Goal: Task Accomplishment & Management: Use online tool/utility

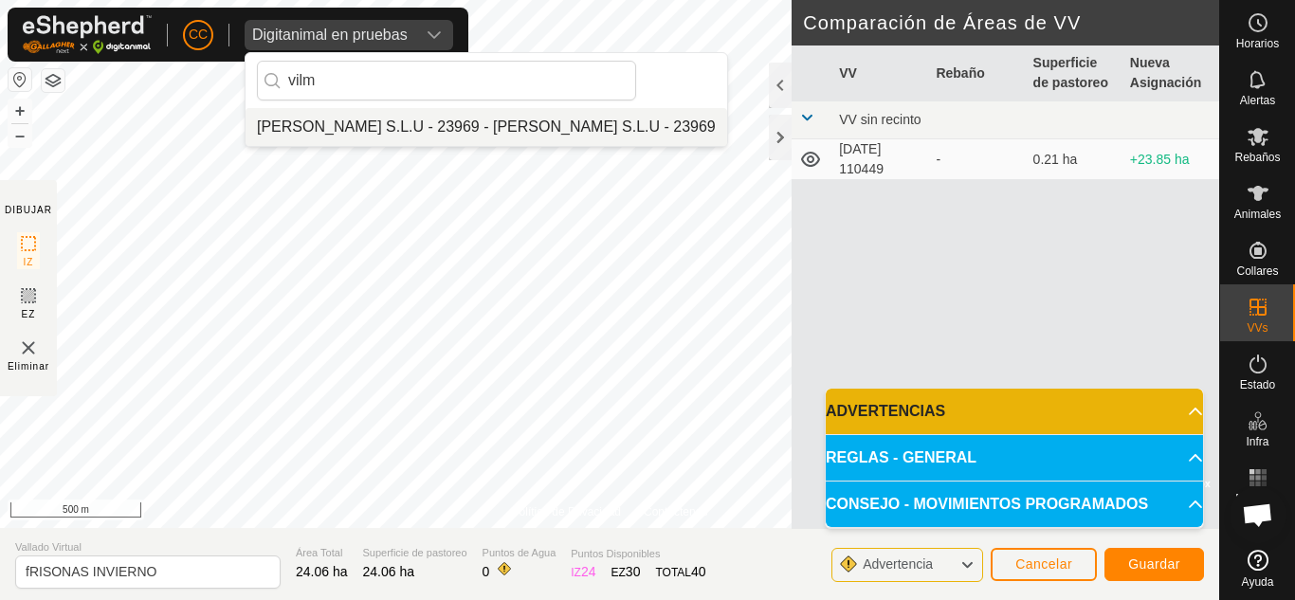
type input "vilm"
click at [458, 128] on li "[PERSON_NAME] S.L.U - 23969 - [PERSON_NAME] S.L.U - 23969" at bounding box center [487, 127] width 482 height 38
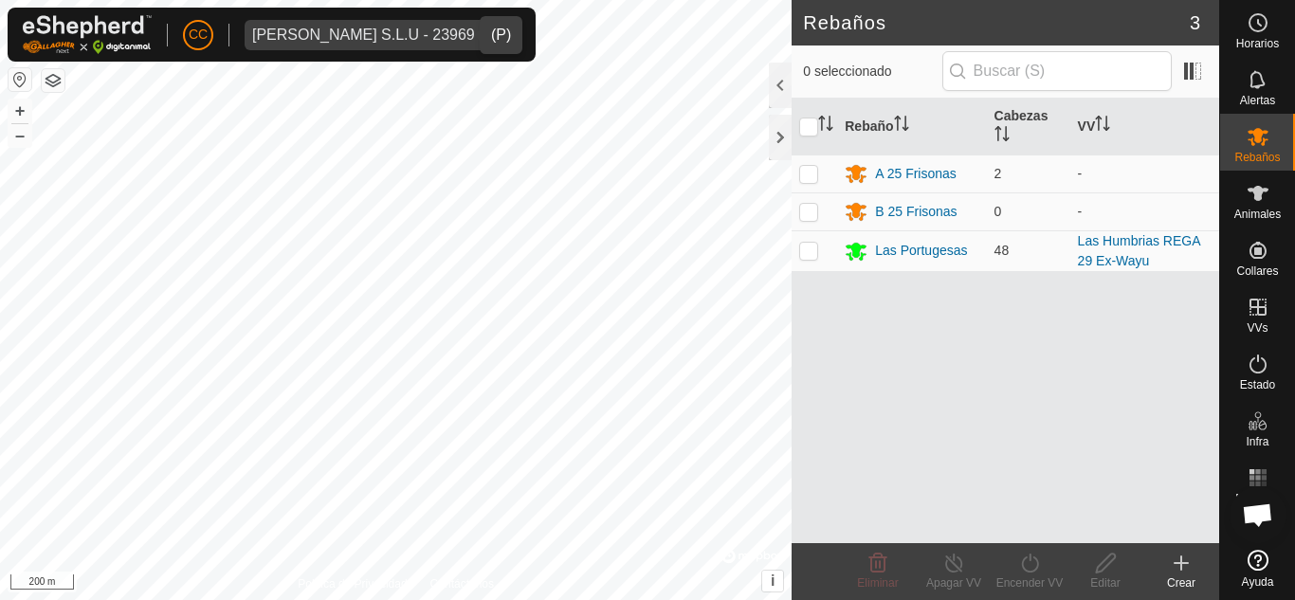
click at [22, 73] on button "button" at bounding box center [20, 79] width 23 height 23
click at [51, 78] on button "button" at bounding box center [53, 80] width 23 height 23
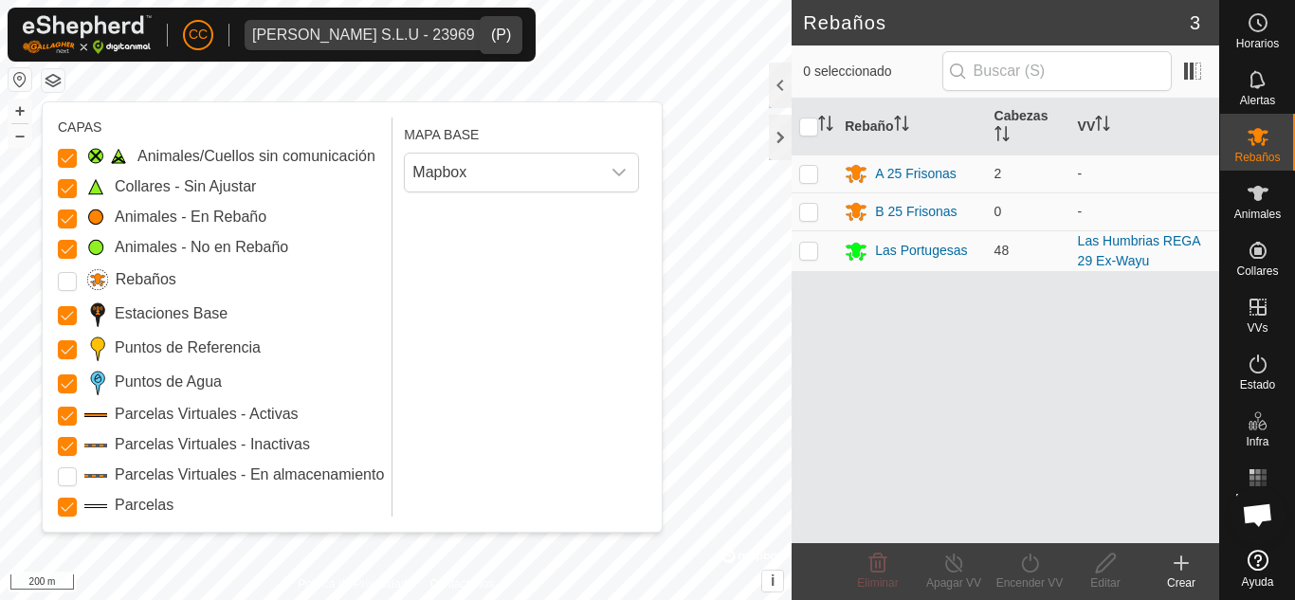
click at [51, 78] on button "button" at bounding box center [53, 80] width 23 height 23
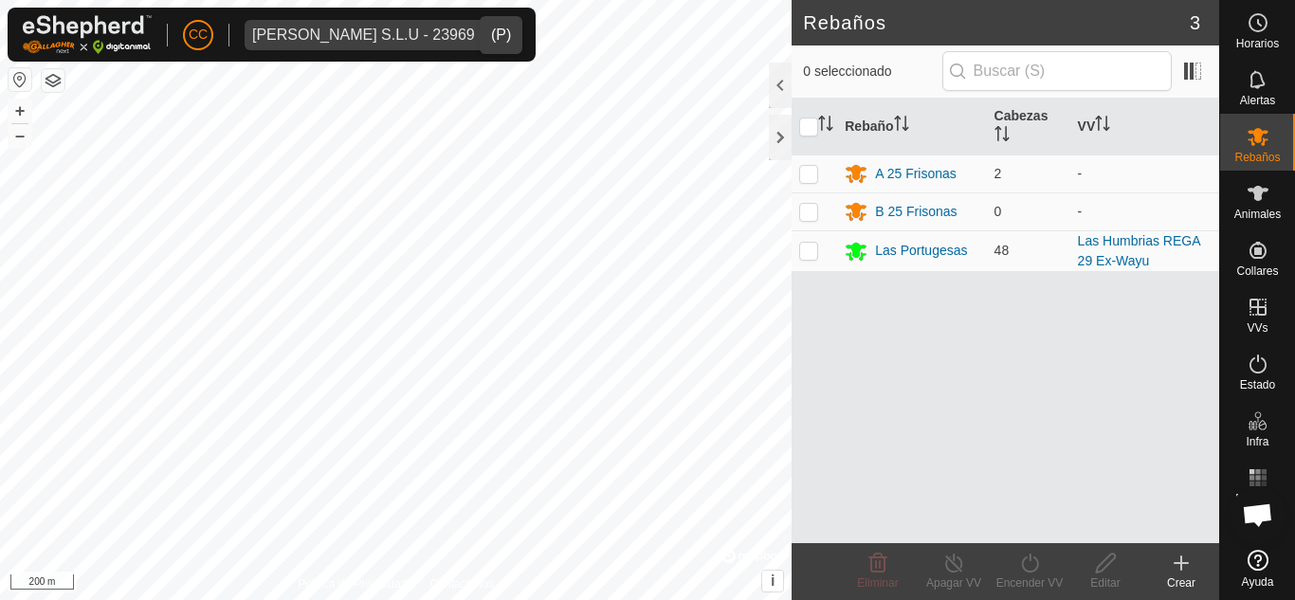
click at [50, 78] on button "button" at bounding box center [53, 80] width 23 height 23
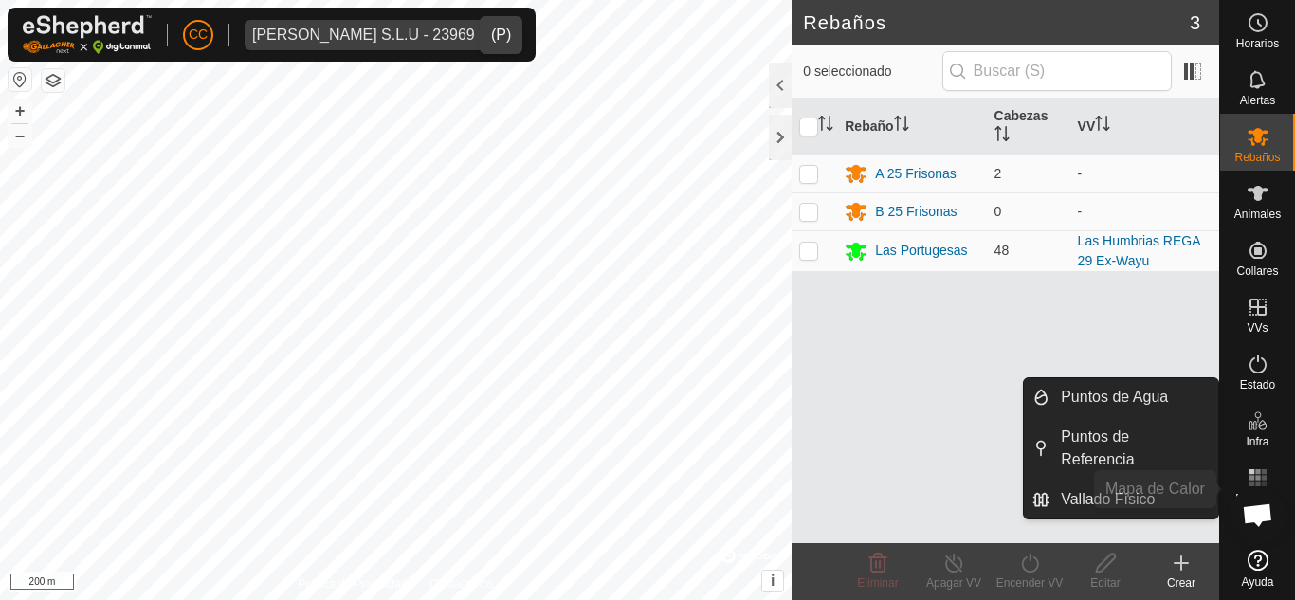
click at [1260, 475] on icon at bounding box center [1257, 477] width 23 height 23
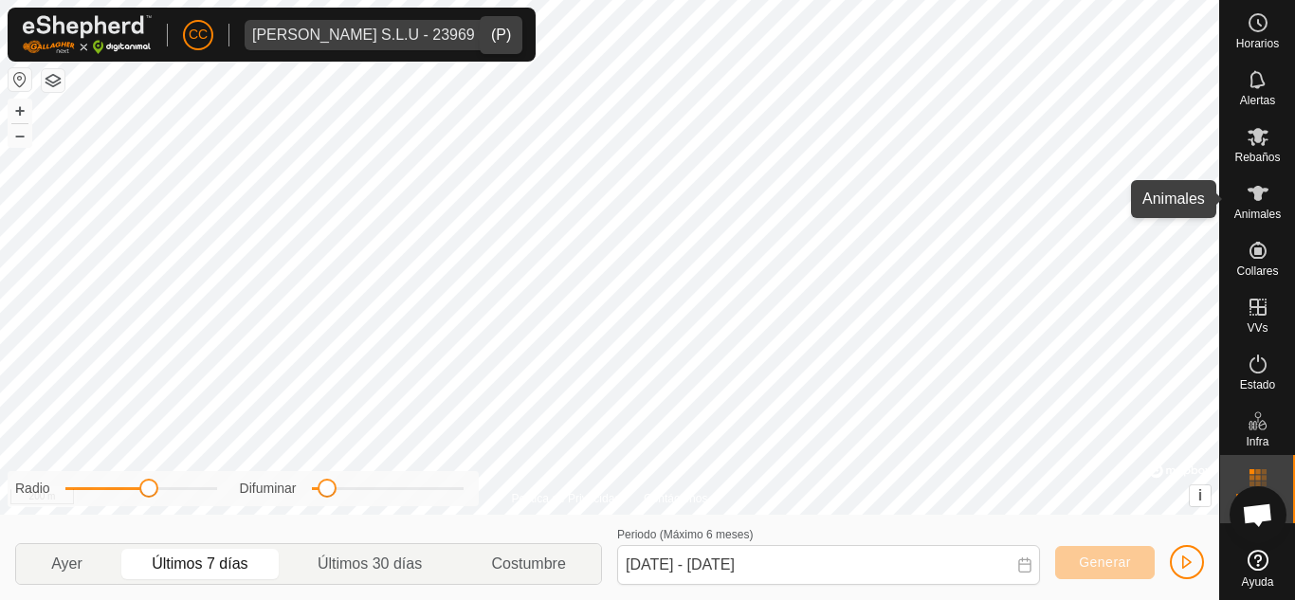
click at [1259, 190] on icon at bounding box center [1257, 193] width 21 height 15
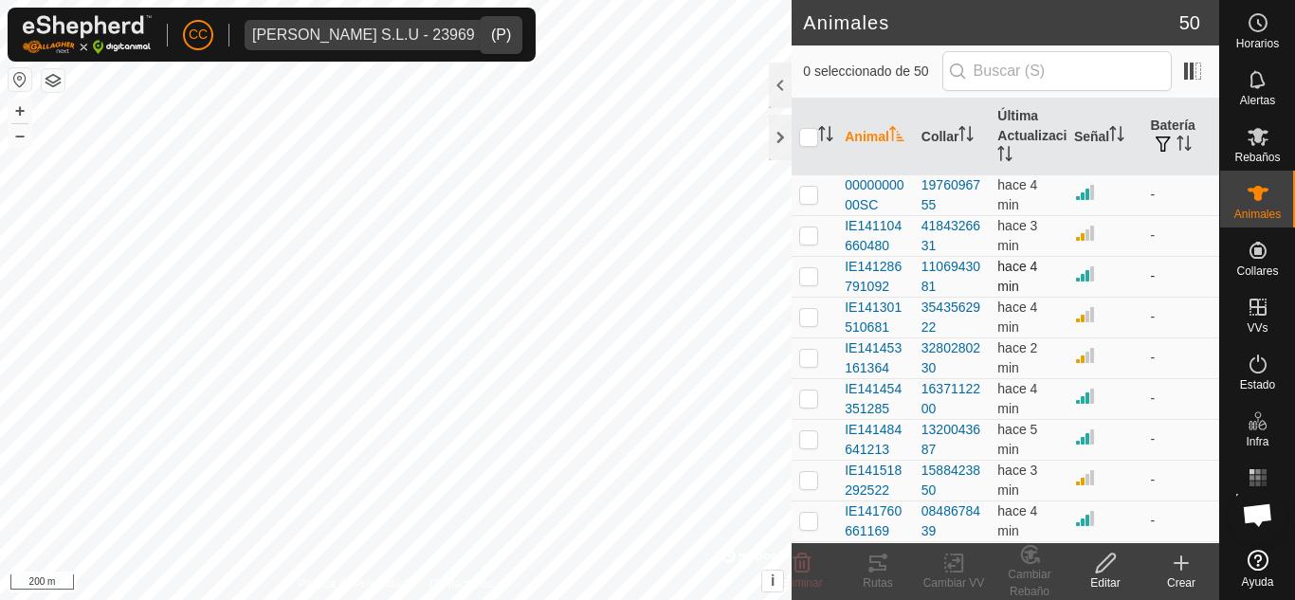
click at [810, 274] on p-checkbox at bounding box center [808, 275] width 19 height 15
checkbox input "true"
click at [804, 313] on p-checkbox at bounding box center [808, 316] width 19 height 15
checkbox input "true"
click at [809, 362] on p-checkbox at bounding box center [808, 357] width 19 height 15
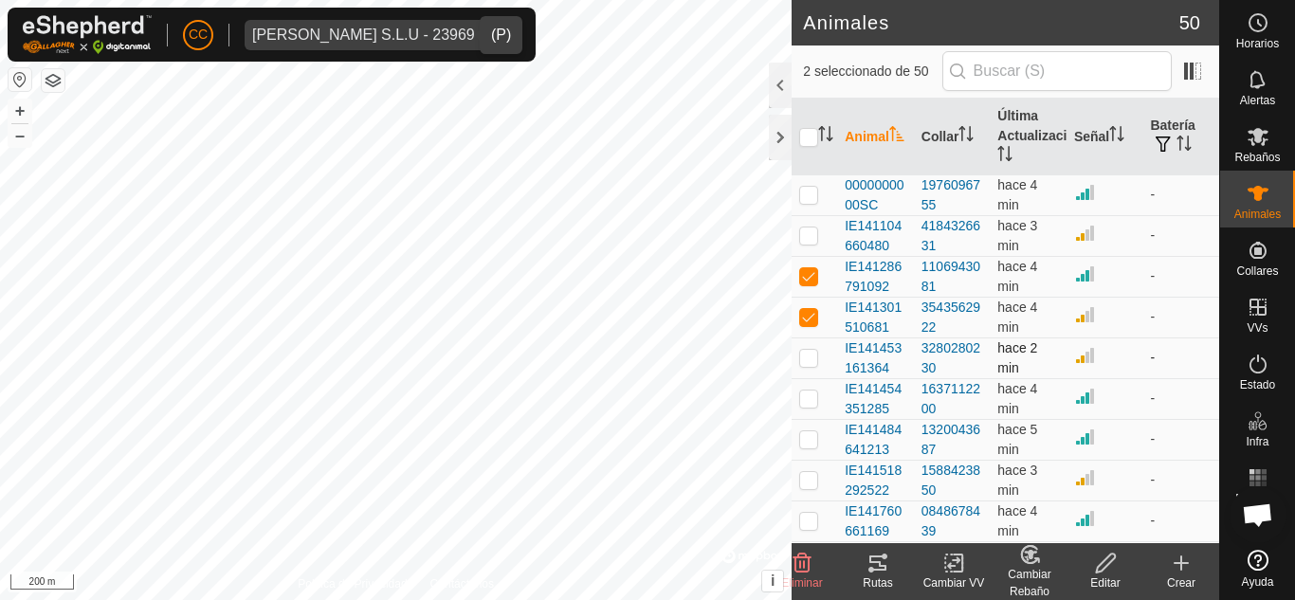
checkbox input "true"
click at [807, 406] on p-tablecheckbox at bounding box center [808, 398] width 19 height 15
checkbox input "true"
click at [812, 430] on td at bounding box center [813, 439] width 45 height 41
checkbox input "true"
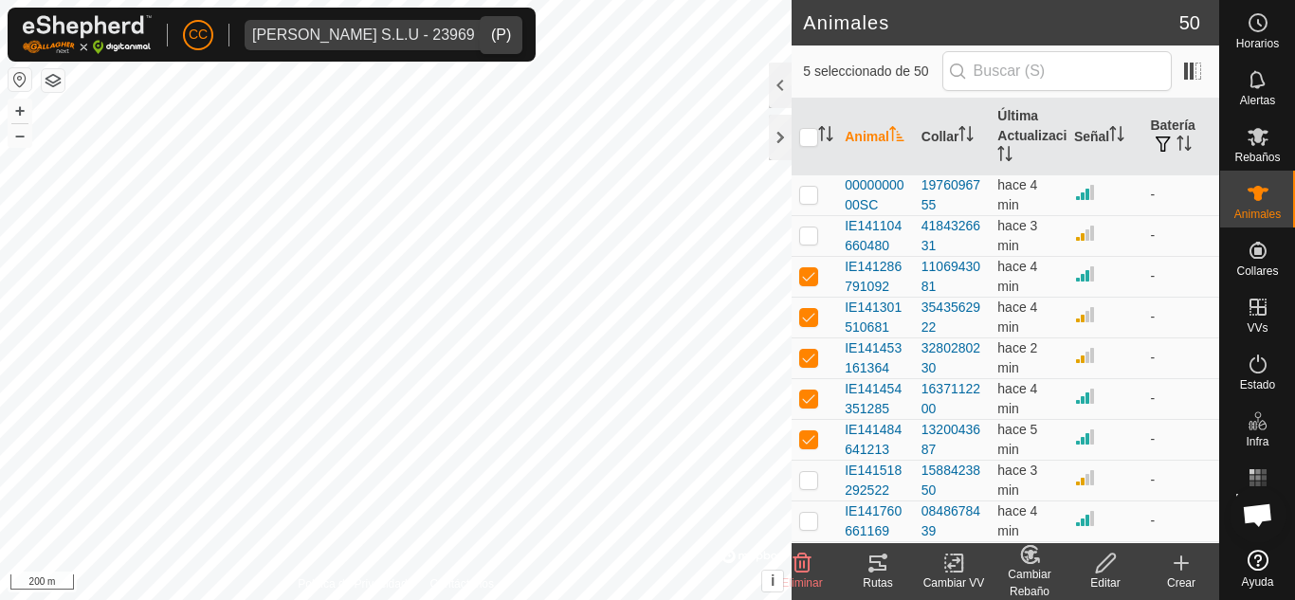
click at [879, 569] on icon at bounding box center [877, 562] width 17 height 15
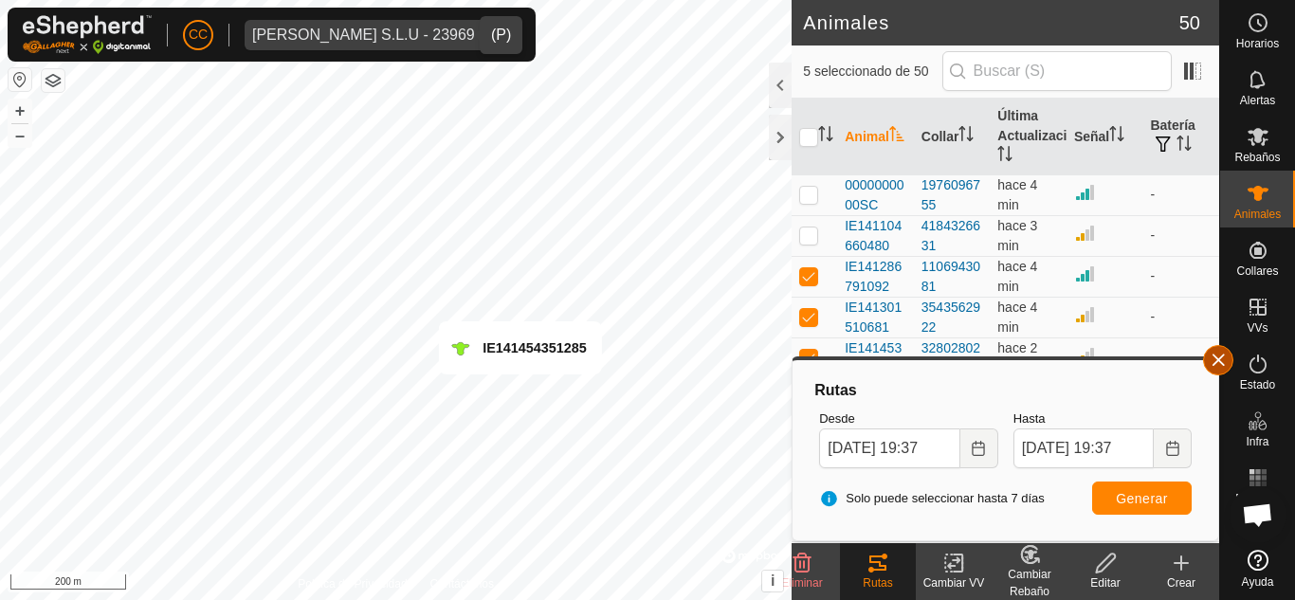
click at [1222, 360] on button "button" at bounding box center [1218, 360] width 30 height 30
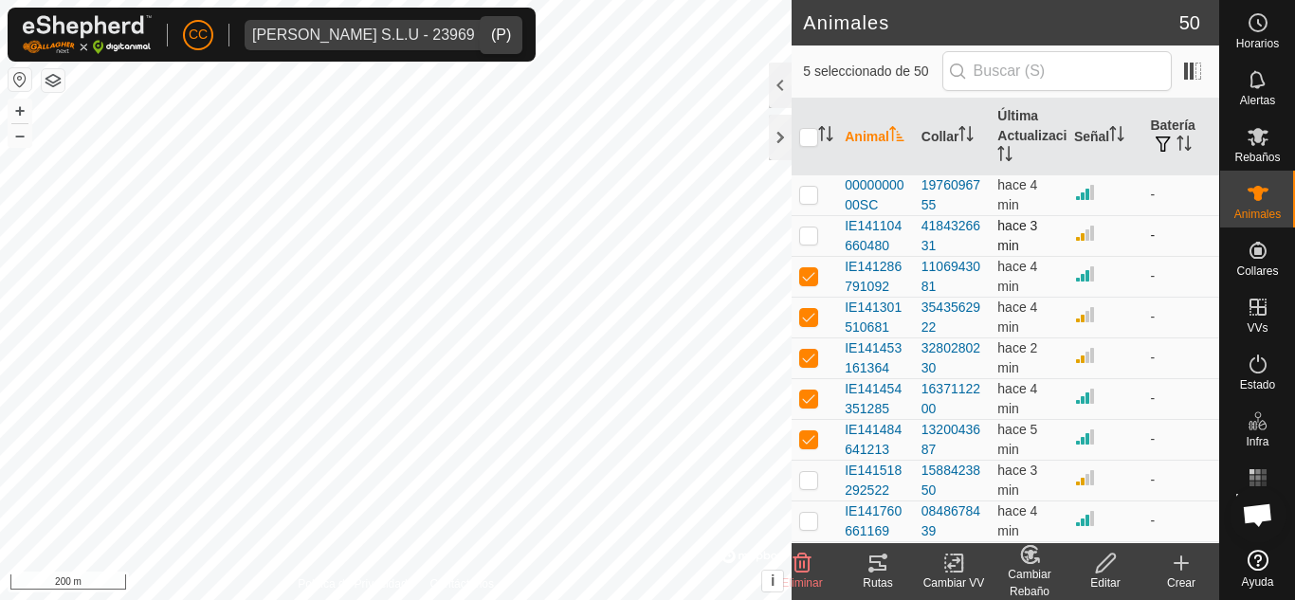
click at [802, 231] on p-checkbox at bounding box center [808, 234] width 19 height 15
checkbox input "true"
click at [809, 324] on p-tablecheckbox at bounding box center [808, 316] width 19 height 15
checkbox input "false"
click at [802, 366] on td at bounding box center [813, 357] width 45 height 41
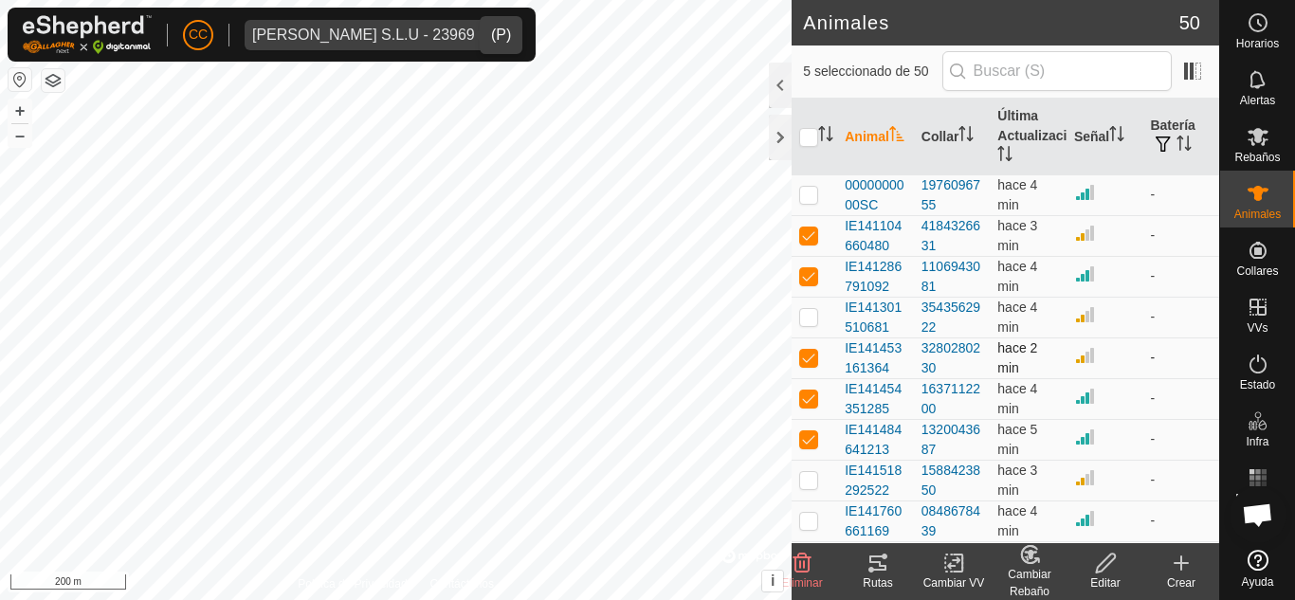
checkbox input "false"
click at [804, 391] on p-checkbox at bounding box center [808, 398] width 19 height 15
checkbox input "false"
click at [810, 438] on p-checkbox at bounding box center [808, 438] width 19 height 15
checkbox input "false"
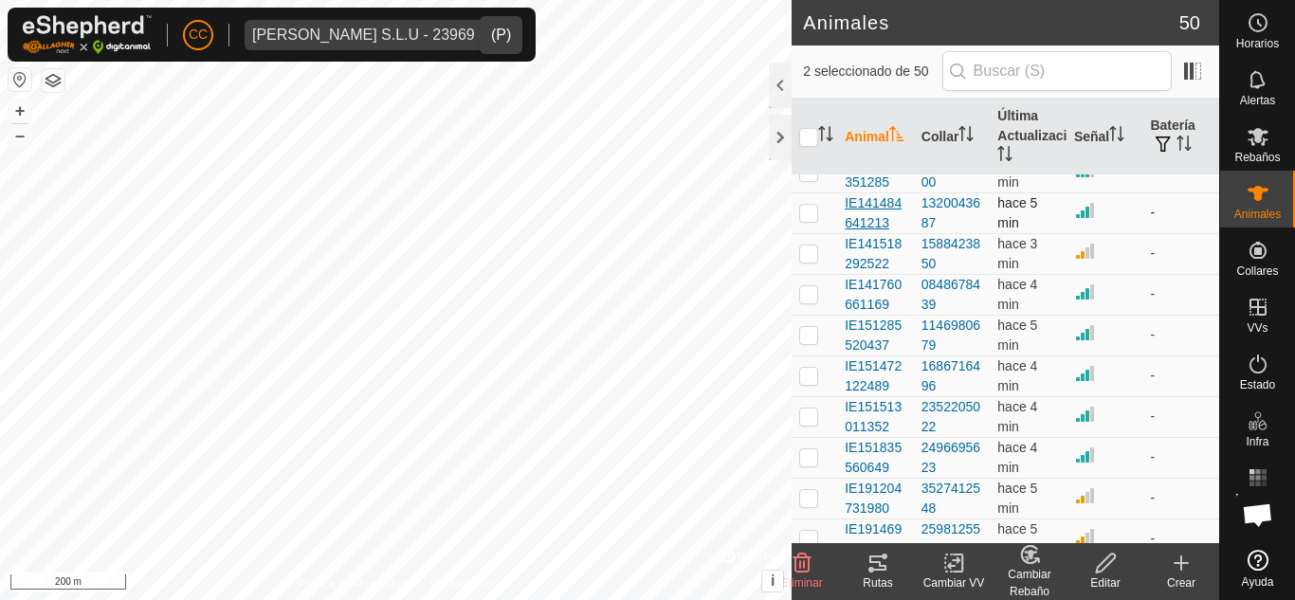
scroll to position [227, 0]
click at [810, 340] on p-checkbox at bounding box center [808, 333] width 19 height 15
checkbox input "true"
click at [803, 373] on p-checkbox at bounding box center [808, 374] width 19 height 15
checkbox input "true"
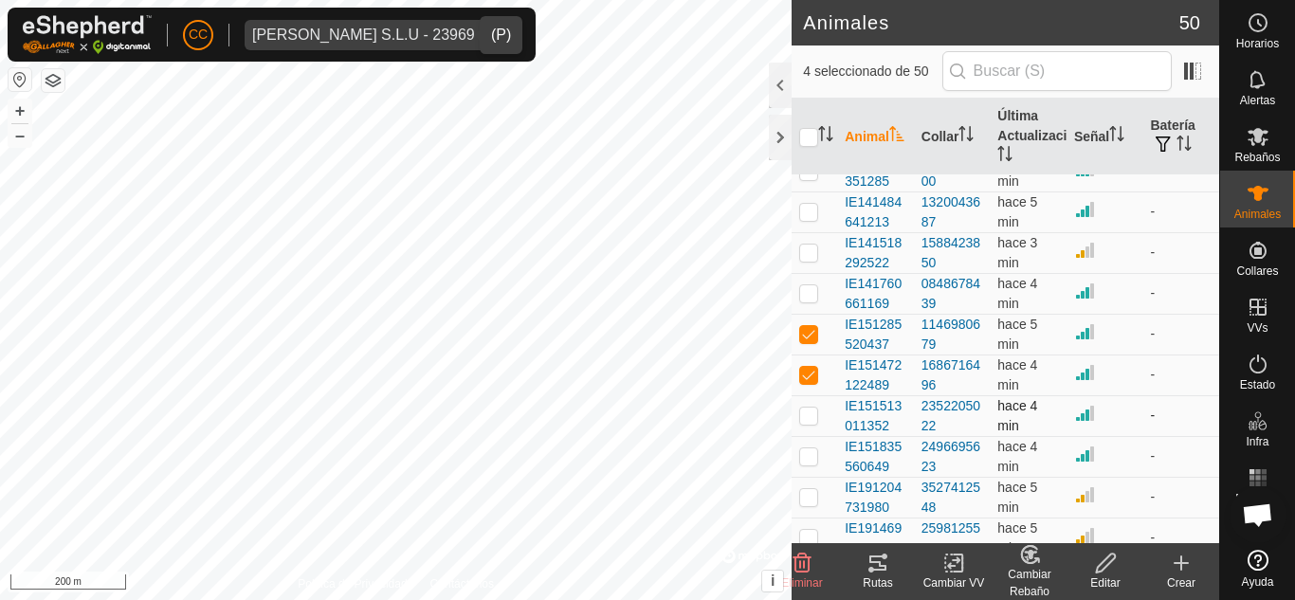
click at [803, 409] on p-checkbox at bounding box center [808, 415] width 19 height 15
checkbox input "true"
click at [808, 446] on td at bounding box center [813, 456] width 45 height 41
checkbox input "true"
click at [809, 507] on td at bounding box center [813, 497] width 45 height 41
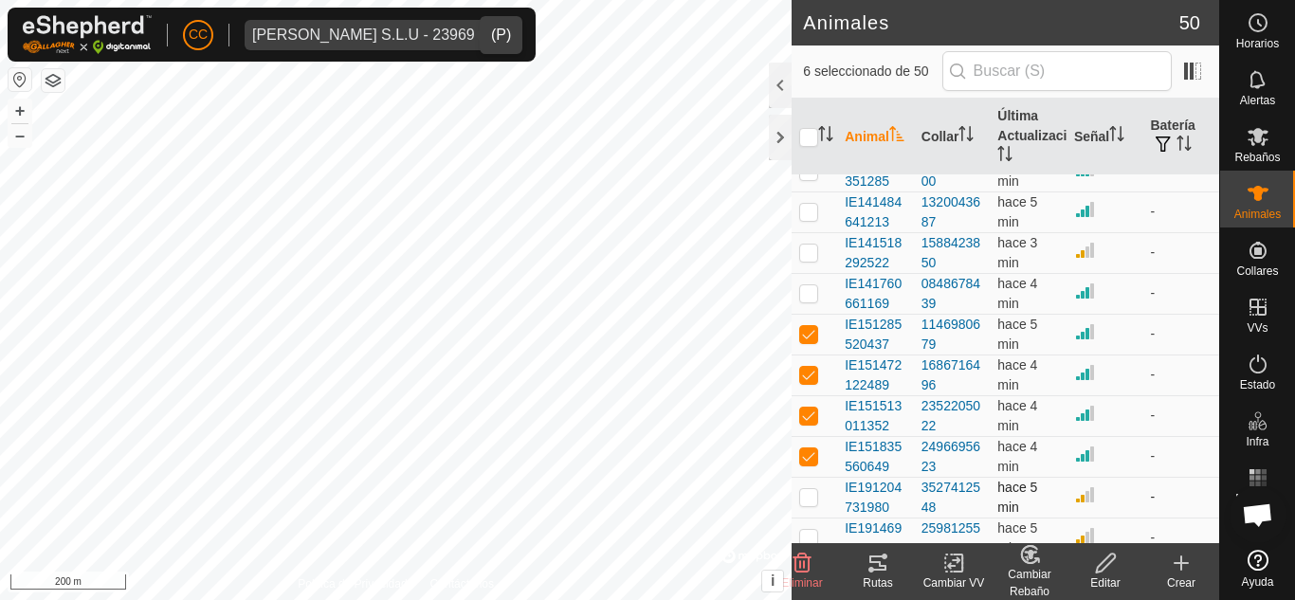
checkbox input "true"
click at [897, 568] on tracks-svg-icon at bounding box center [878, 563] width 76 height 23
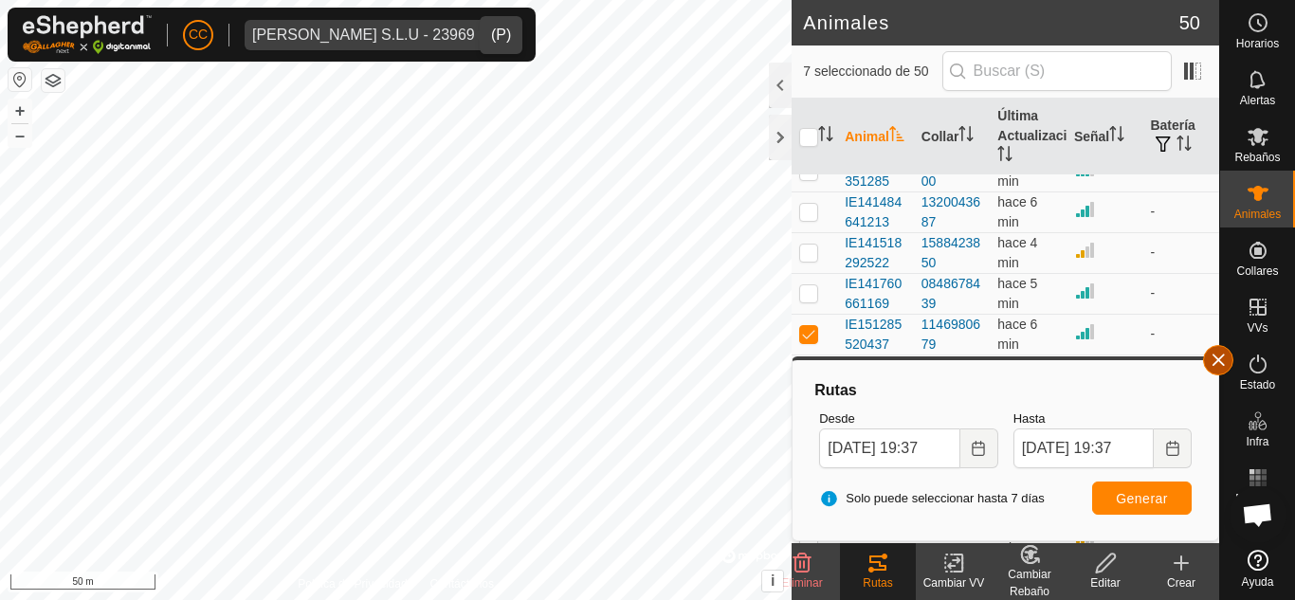
click at [1214, 366] on button "button" at bounding box center [1218, 360] width 30 height 30
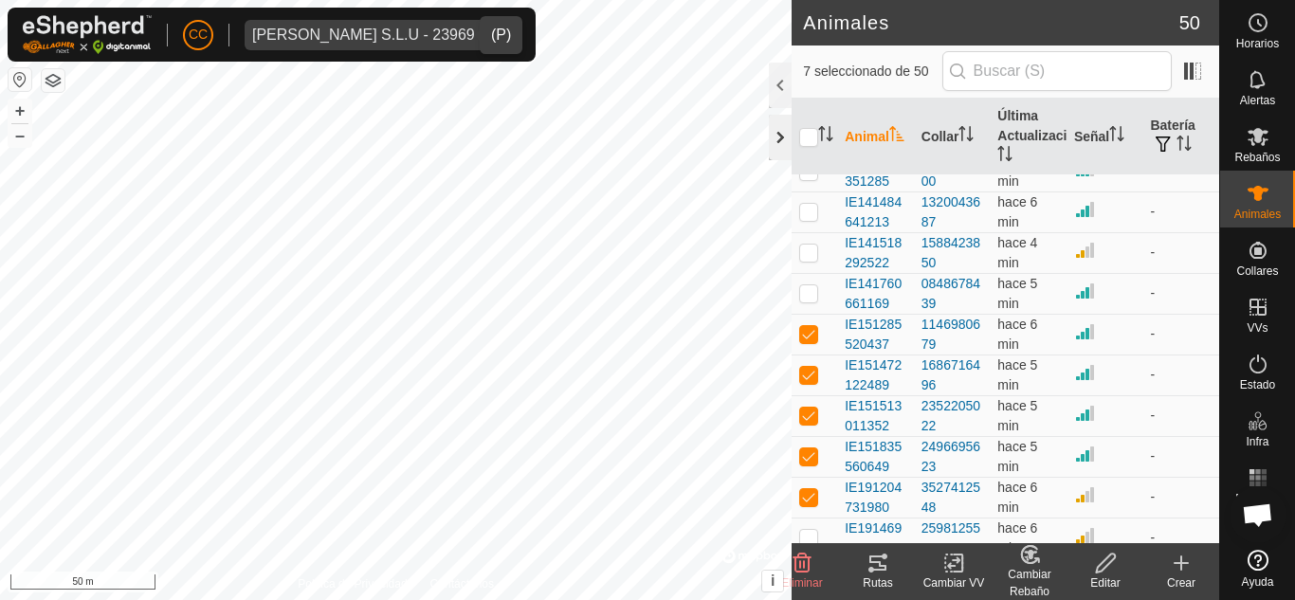
click at [772, 131] on div at bounding box center [780, 137] width 23 height 45
